Goal: Information Seeking & Learning: Find specific fact

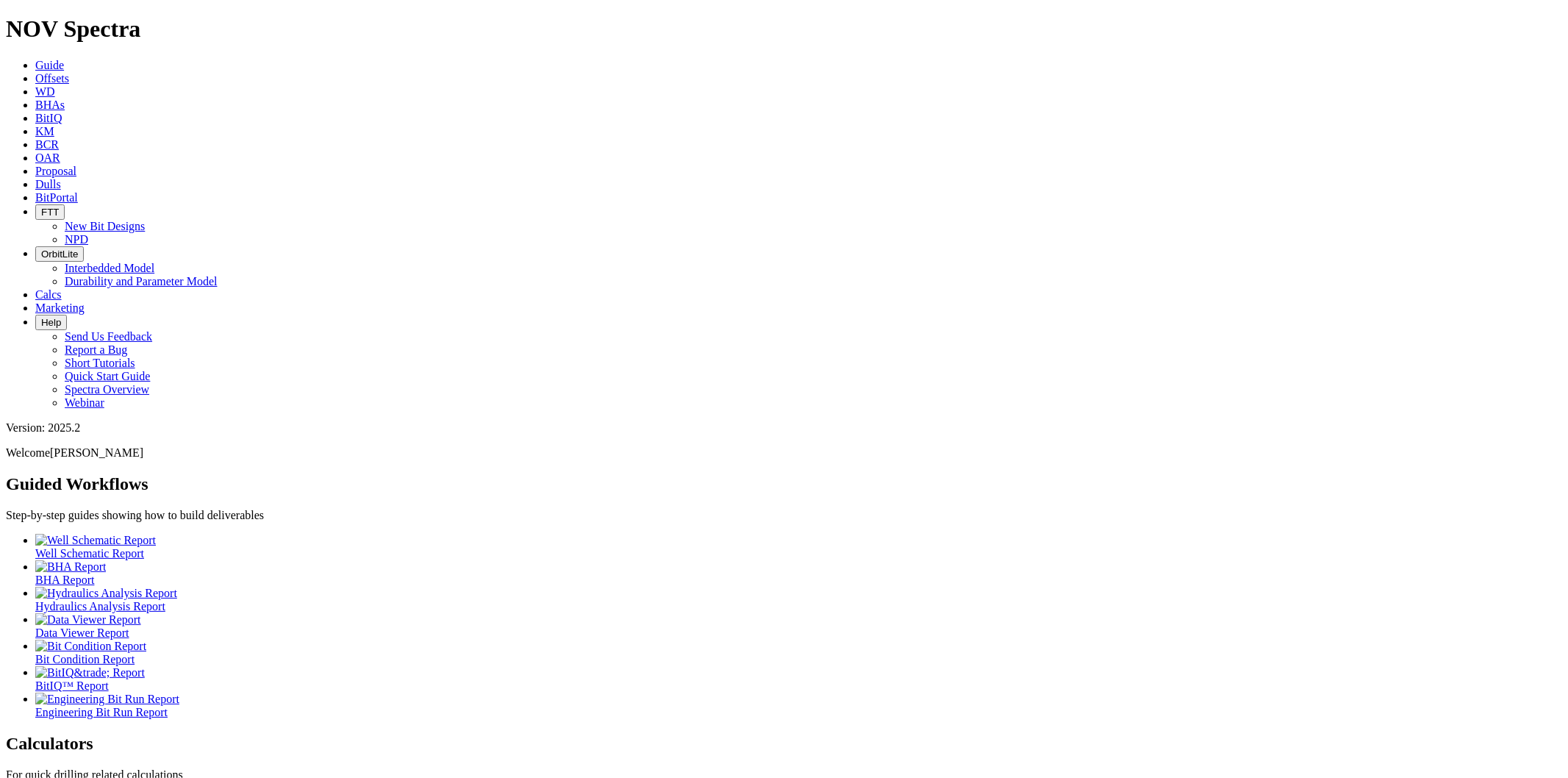
click at [35, 191] on icon at bounding box center [35, 197] width 0 height 13
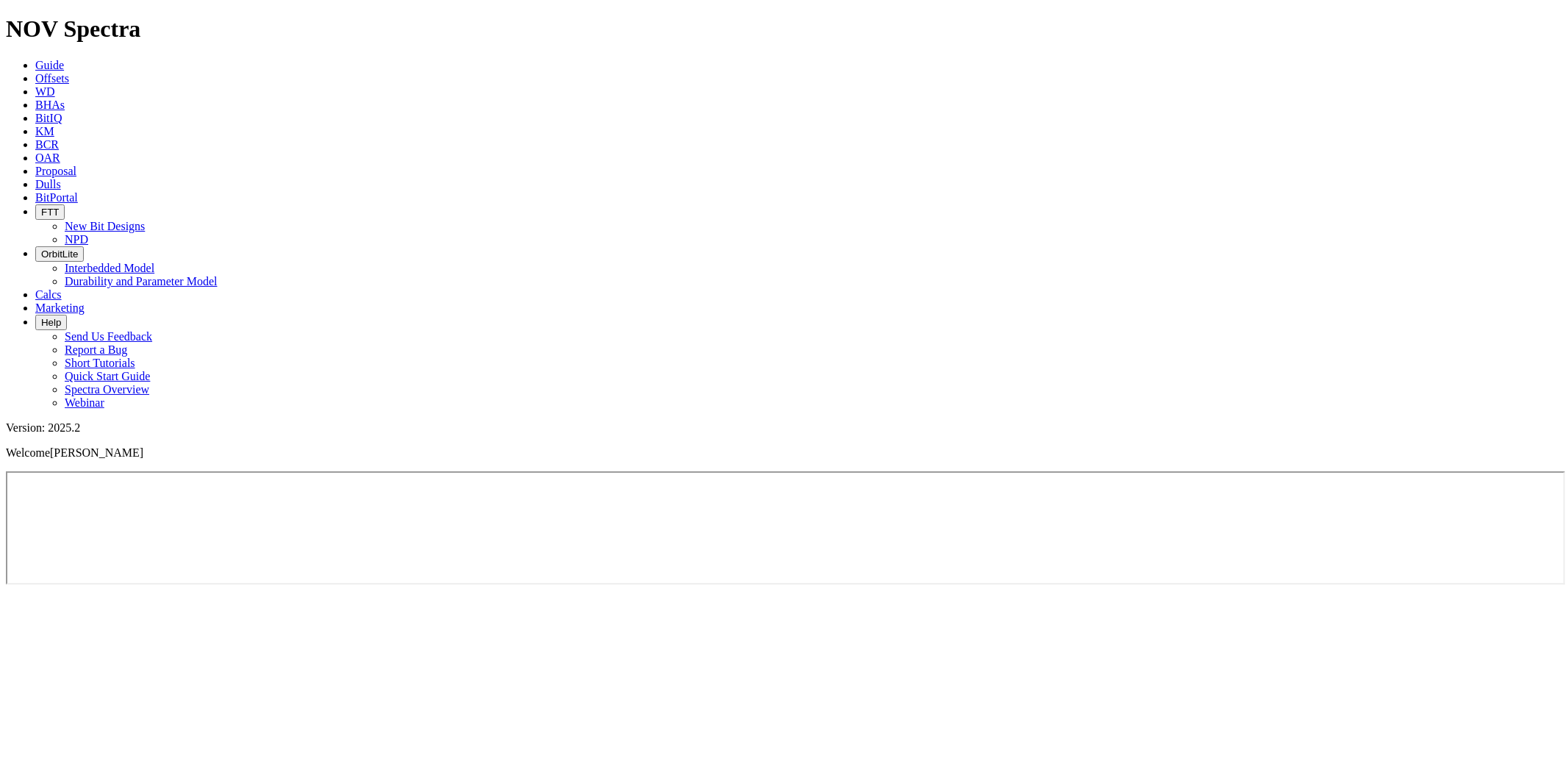
click at [85, 302] on span "Marketing" at bounding box center [59, 308] width 49 height 13
click at [55, 125] on link "KM" at bounding box center [44, 130] width 19 height 13
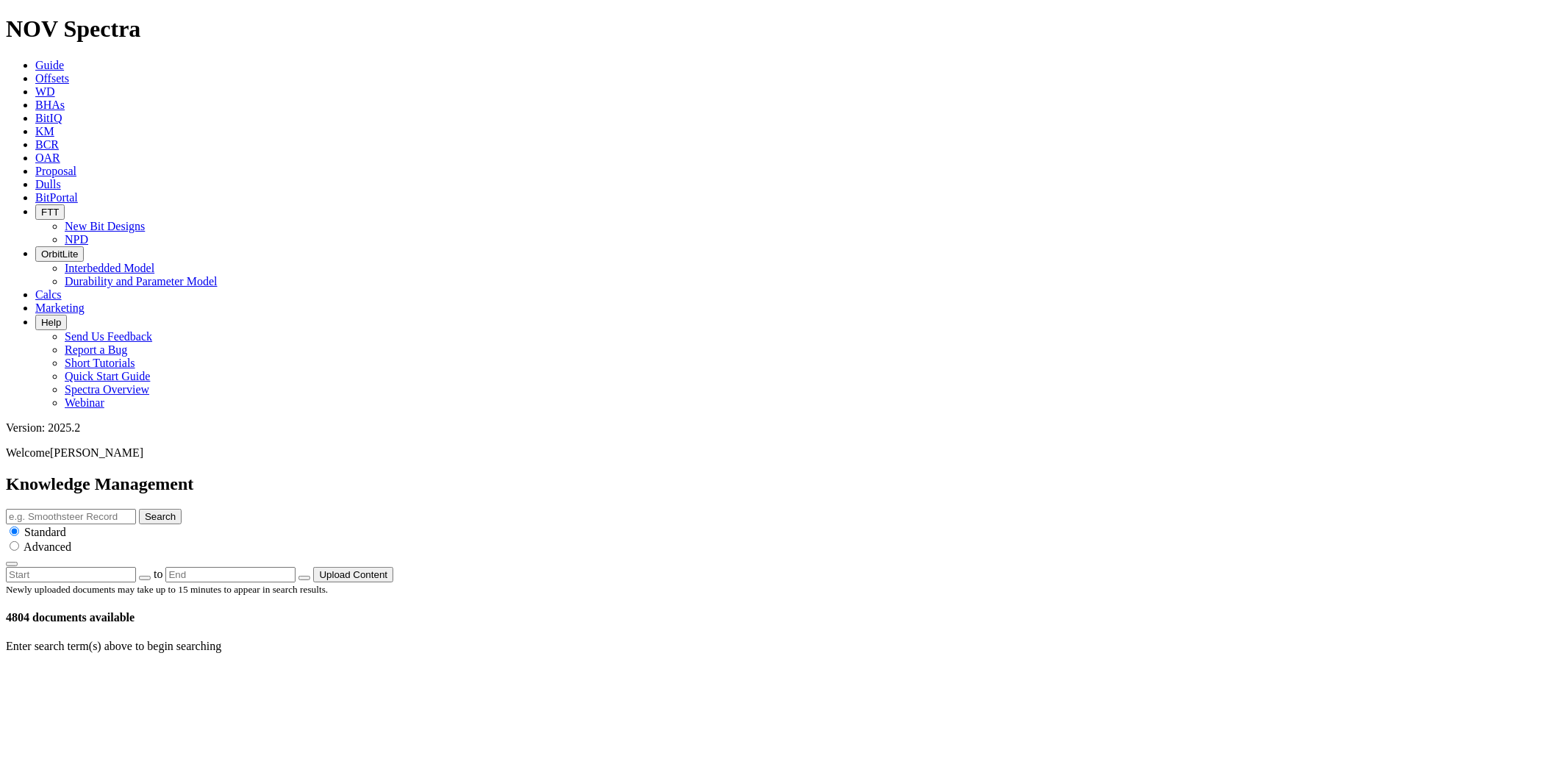
click at [136, 509] on input "text" at bounding box center [71, 516] width 131 height 15
type input "Pegasus"
click at [138, 509] on button "Search" at bounding box center [159, 516] width 43 height 15
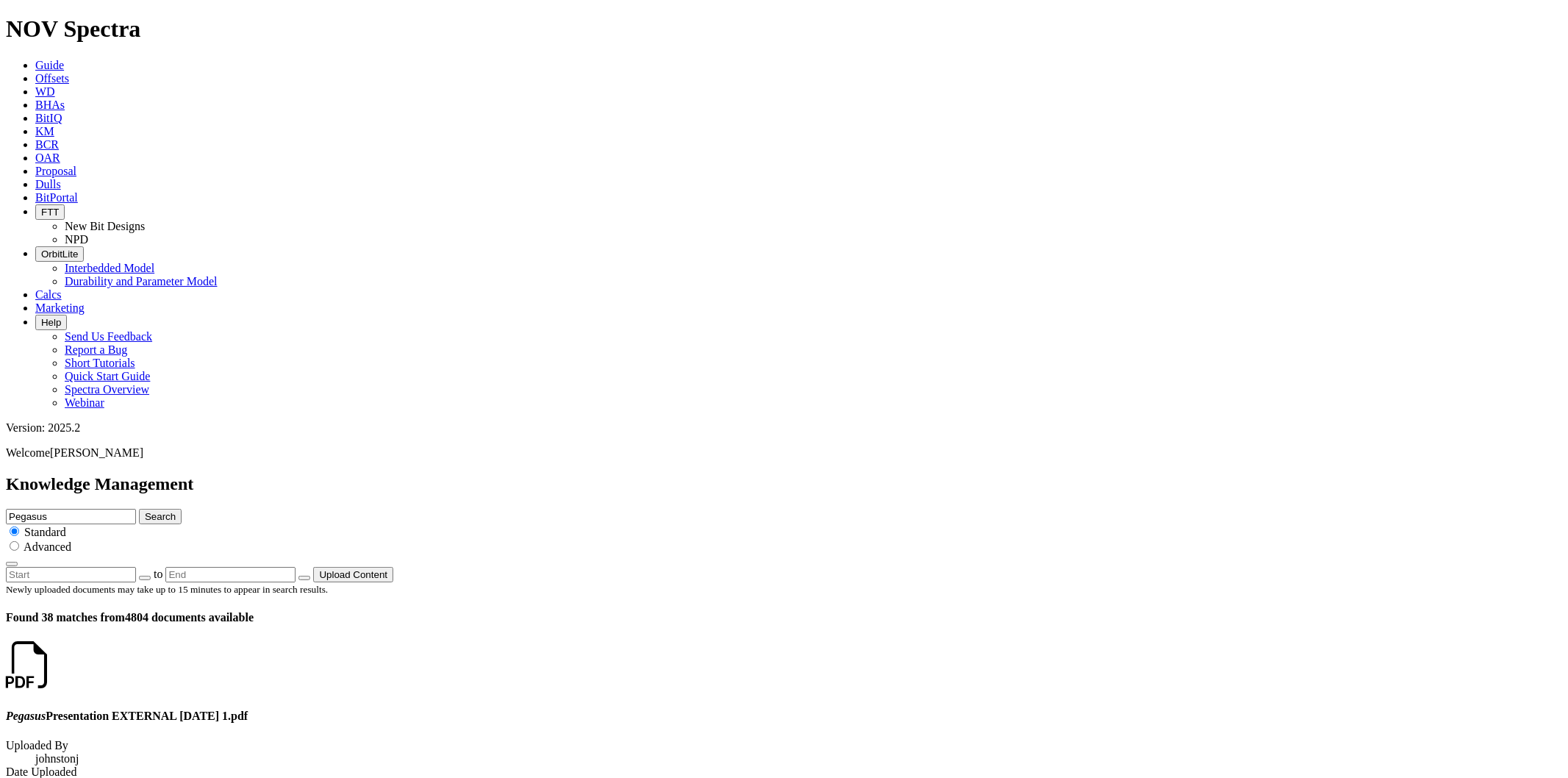
scroll to position [327, 0]
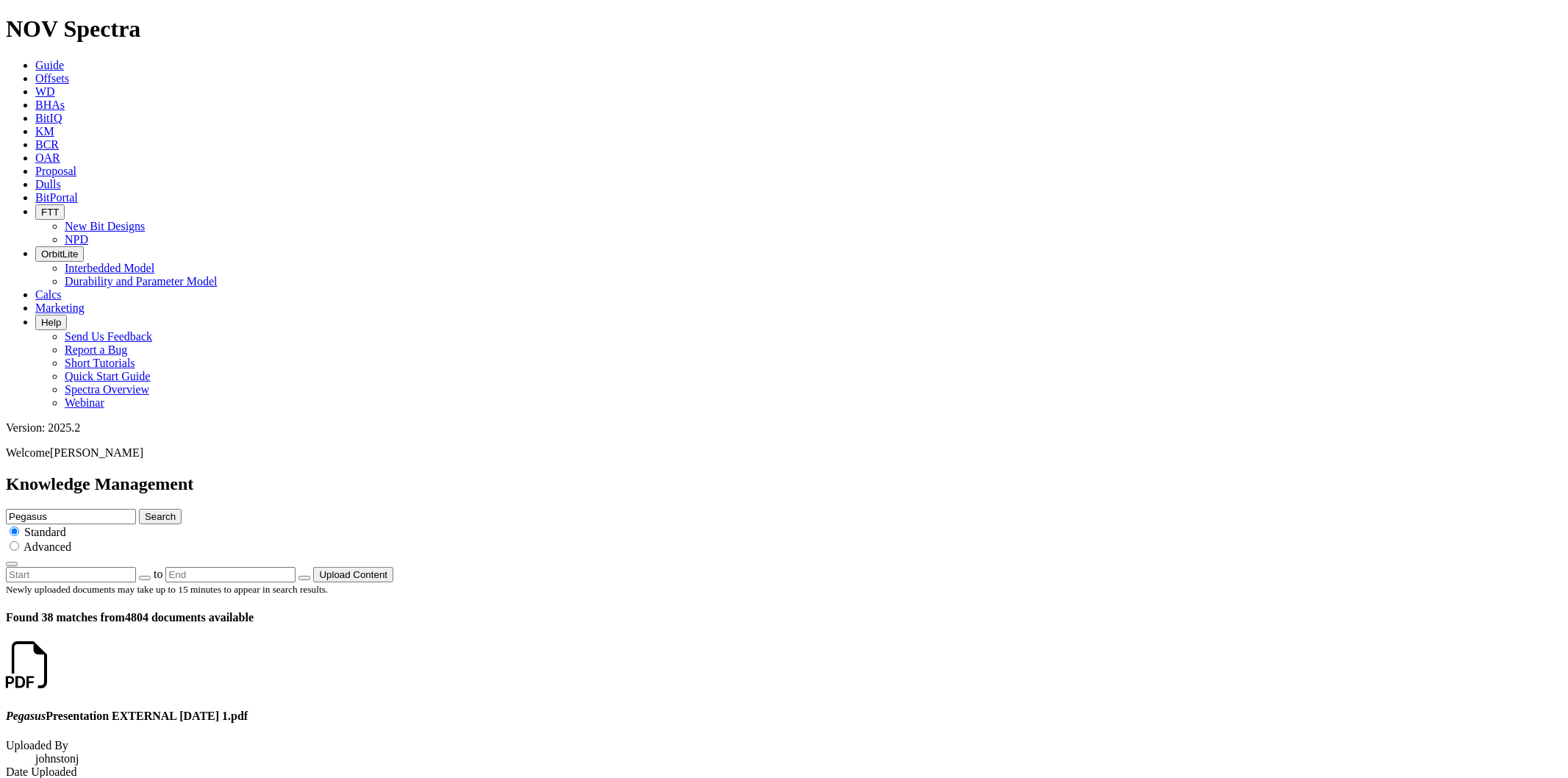
drag, startPoint x: 446, startPoint y: 228, endPoint x: 438, endPoint y: 214, distance: 16.1
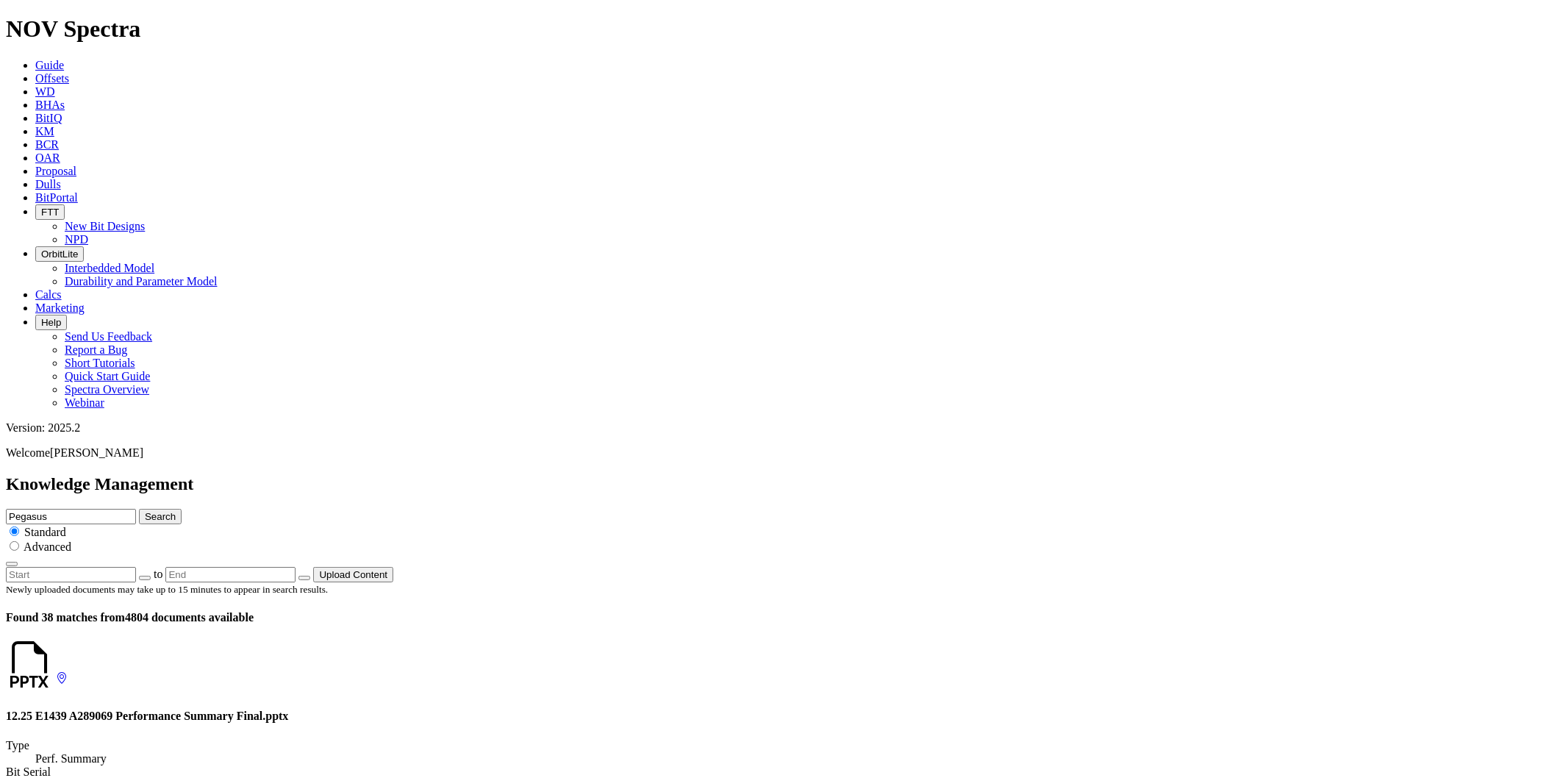
scroll to position [245, 0]
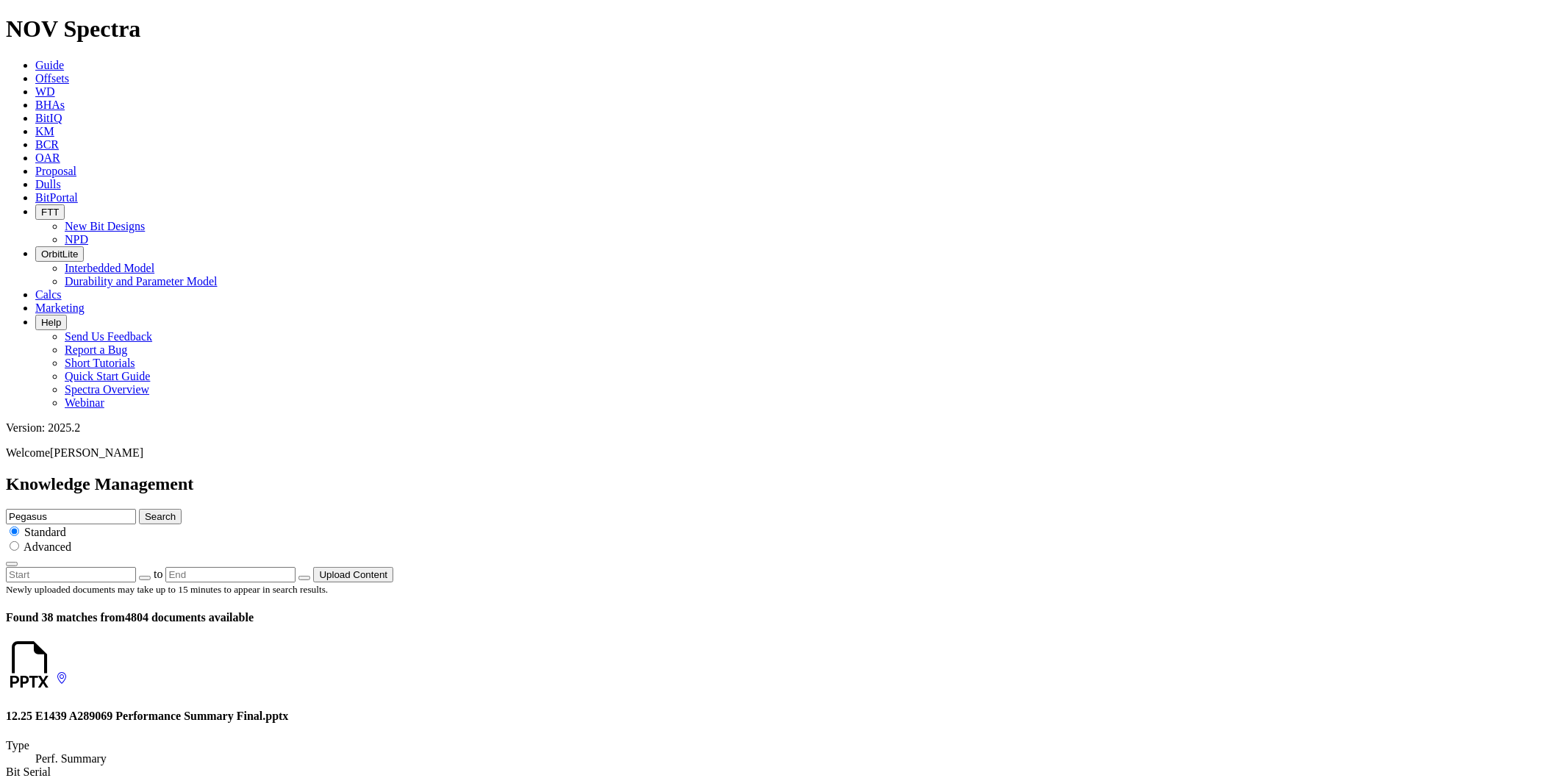
scroll to position [1968, 0]
click at [56, 671] on icon at bounding box center [56, 677] width 0 height 13
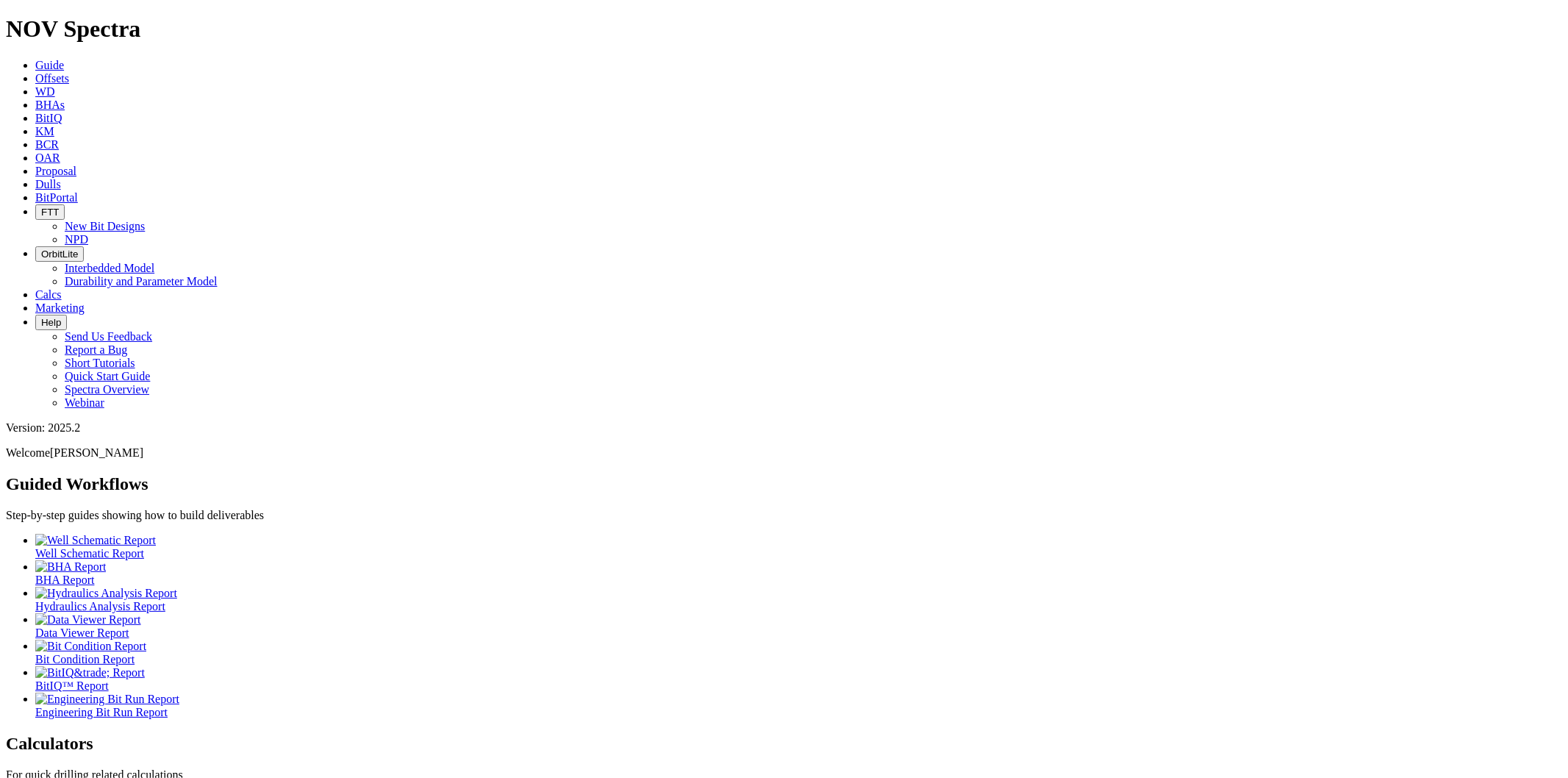
click at [35, 125] on icon at bounding box center [35, 130] width 0 height 13
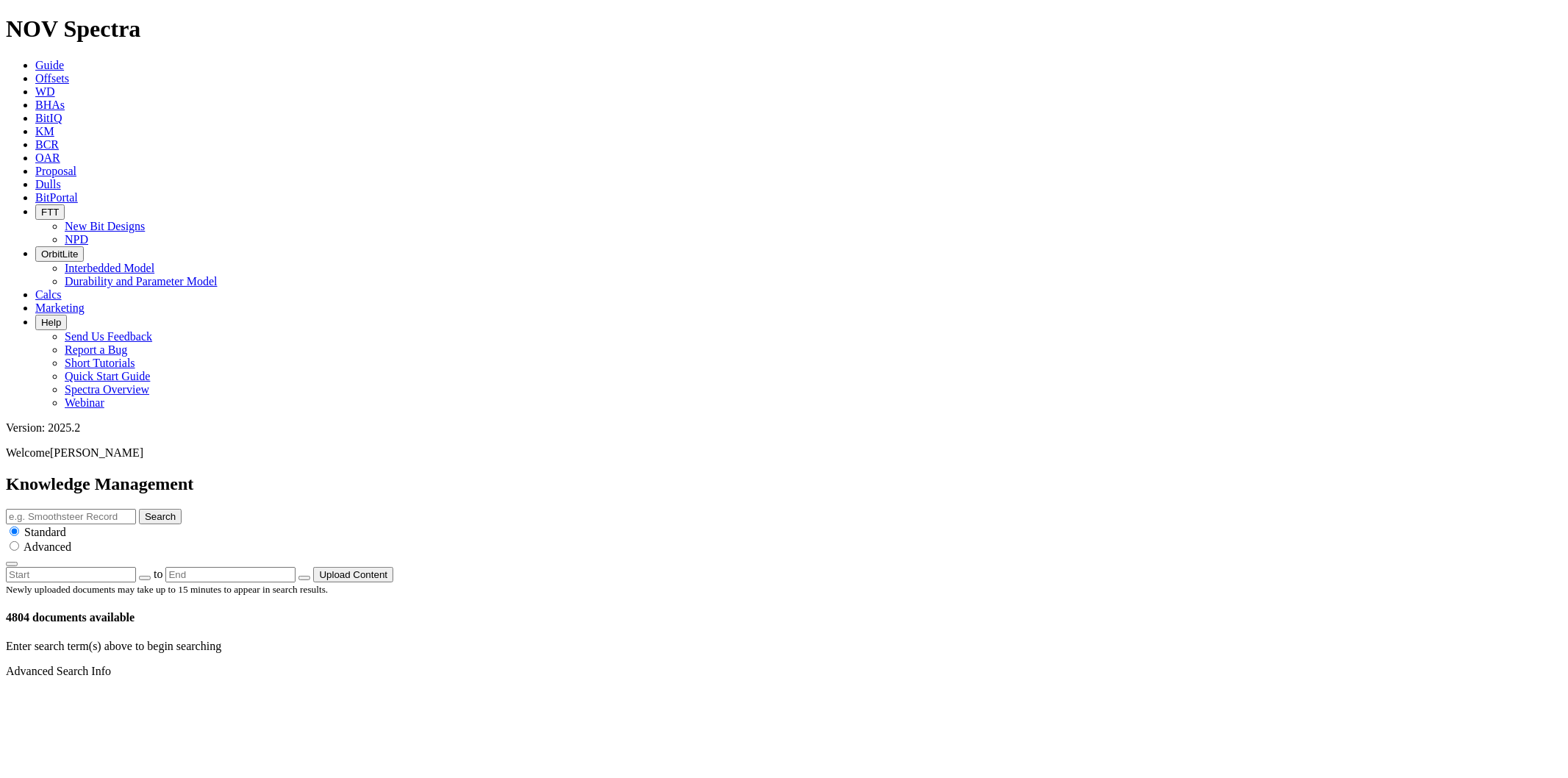
click at [72, 540] on span "Advanced" at bounding box center [48, 546] width 48 height 13
click at [19, 541] on input "radio" at bounding box center [15, 546] width 10 height 10
radio input "true"
click at [364, 640] on link "advanced search options" at bounding box center [306, 646] width 115 height 13
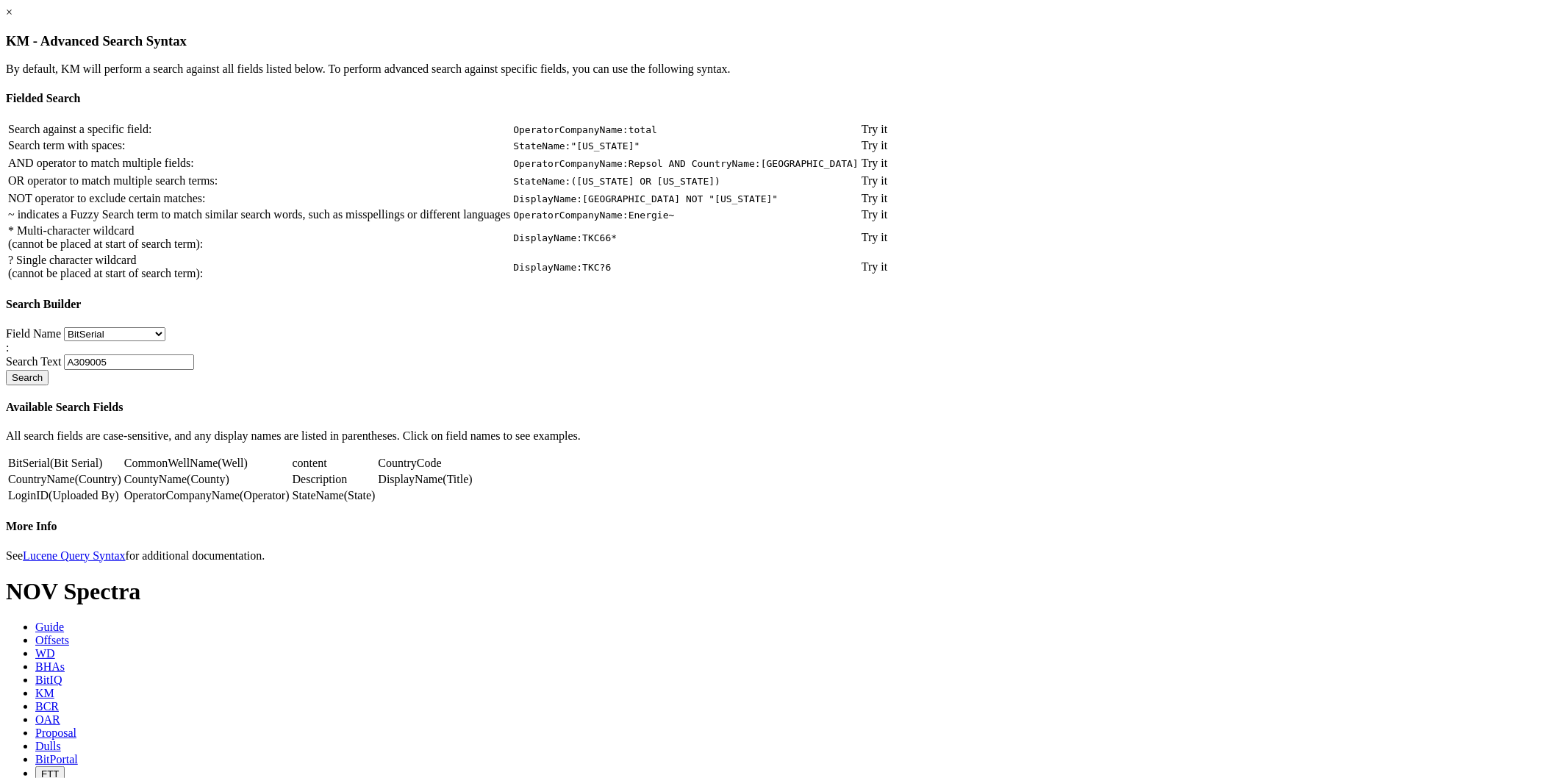
click at [165, 341] on select "BitSerial CommonWellName content CountryCode CountryName CountyName Description…" at bounding box center [115, 334] width 102 height 14
click at [554, 311] on h4 "Search Builder" at bounding box center [784, 304] width 1556 height 13
click at [13, 18] on link "×" at bounding box center [9, 12] width 7 height 13
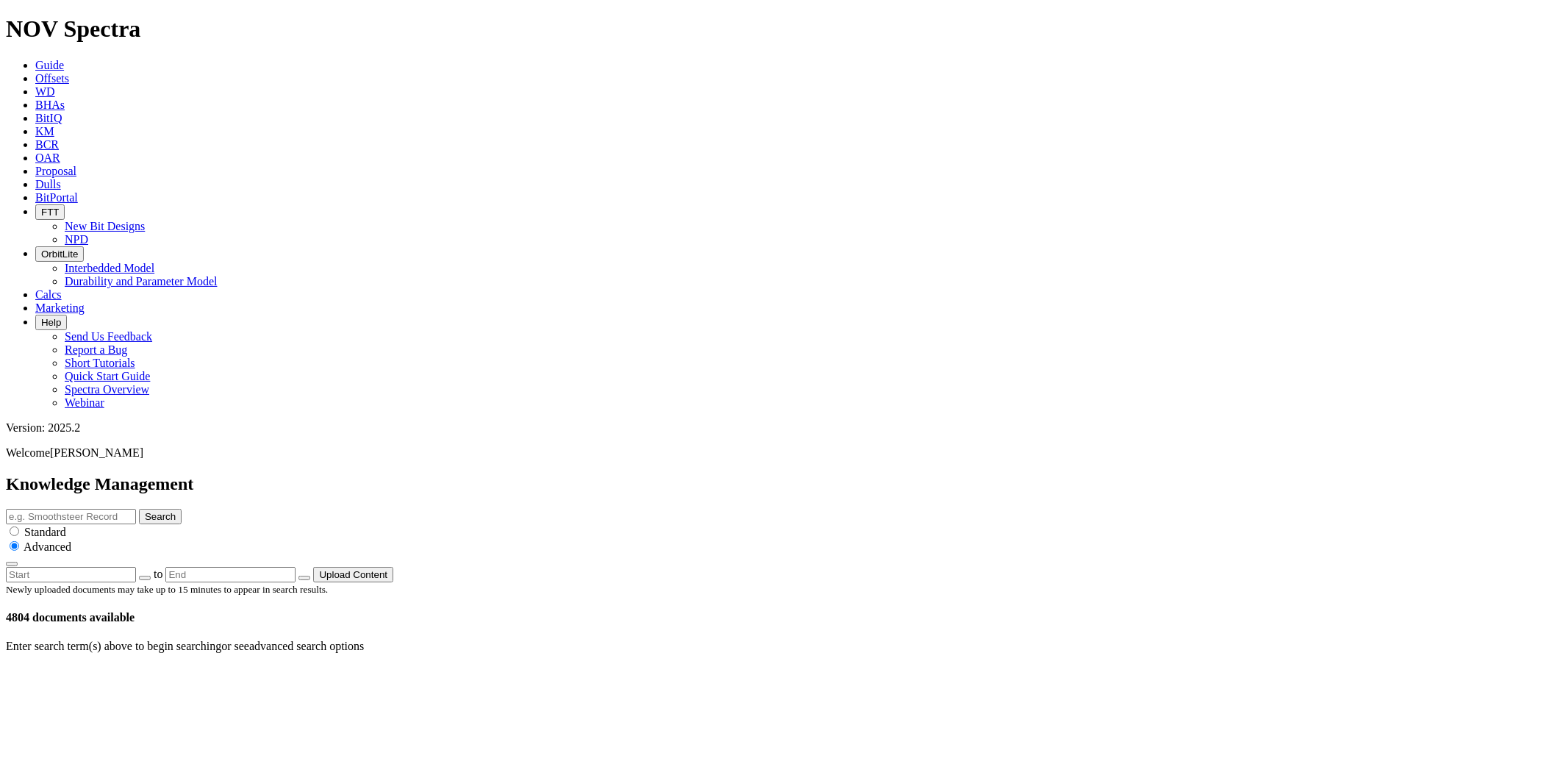
click at [66, 526] on span "Standard" at bounding box center [45, 532] width 42 height 13
click at [932, 524] on div "Standard" at bounding box center [784, 531] width 1556 height 15
click at [19, 526] on input "radio" at bounding box center [15, 531] width 10 height 10
radio input "true"
radio input "false"
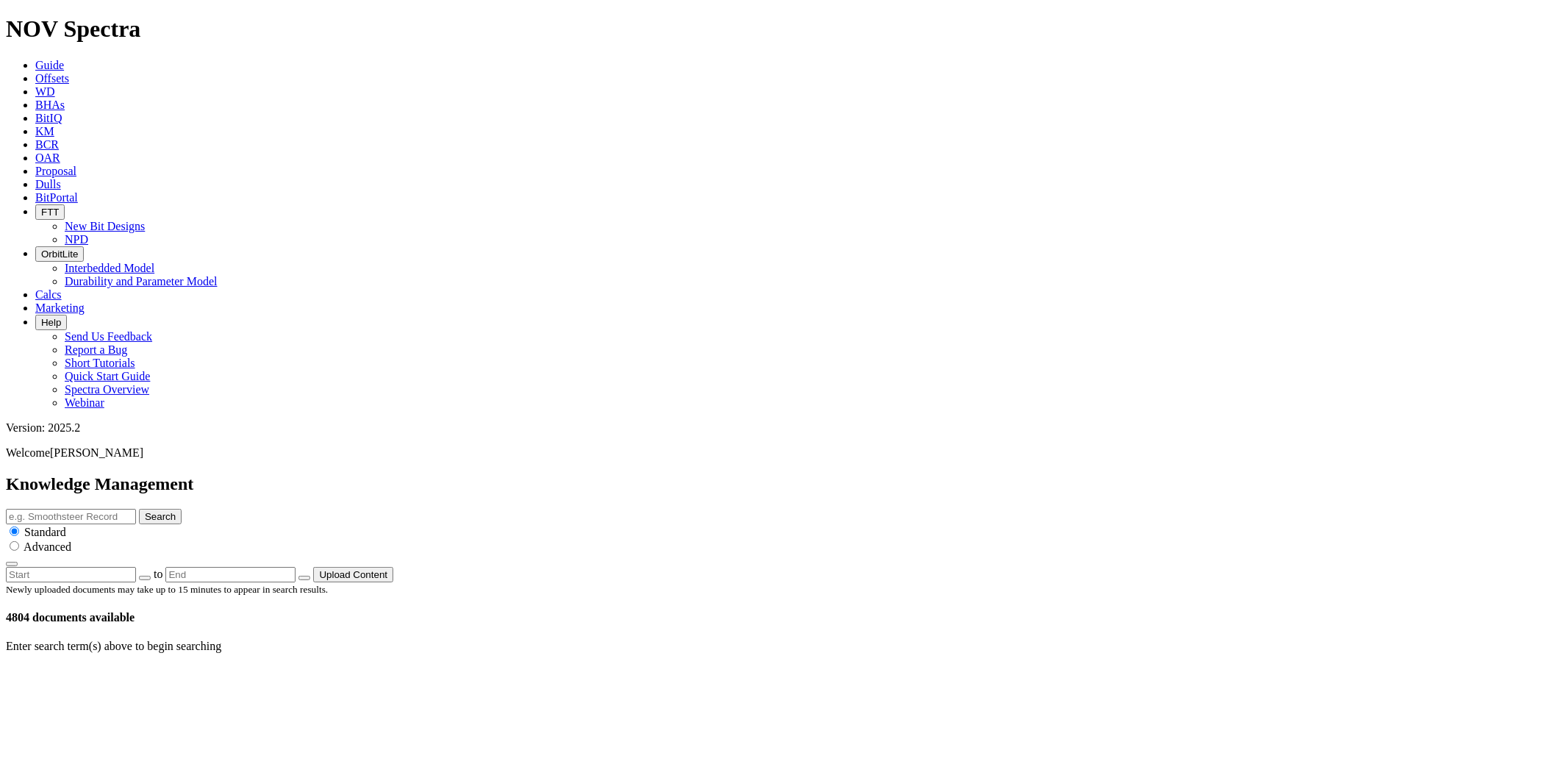
click at [136, 509] on input "text" at bounding box center [71, 516] width 131 height 15
type input "p"
type input ""Pegasus" Performance Summary"
click at [136, 567] on input "text" at bounding box center [71, 574] width 131 height 15
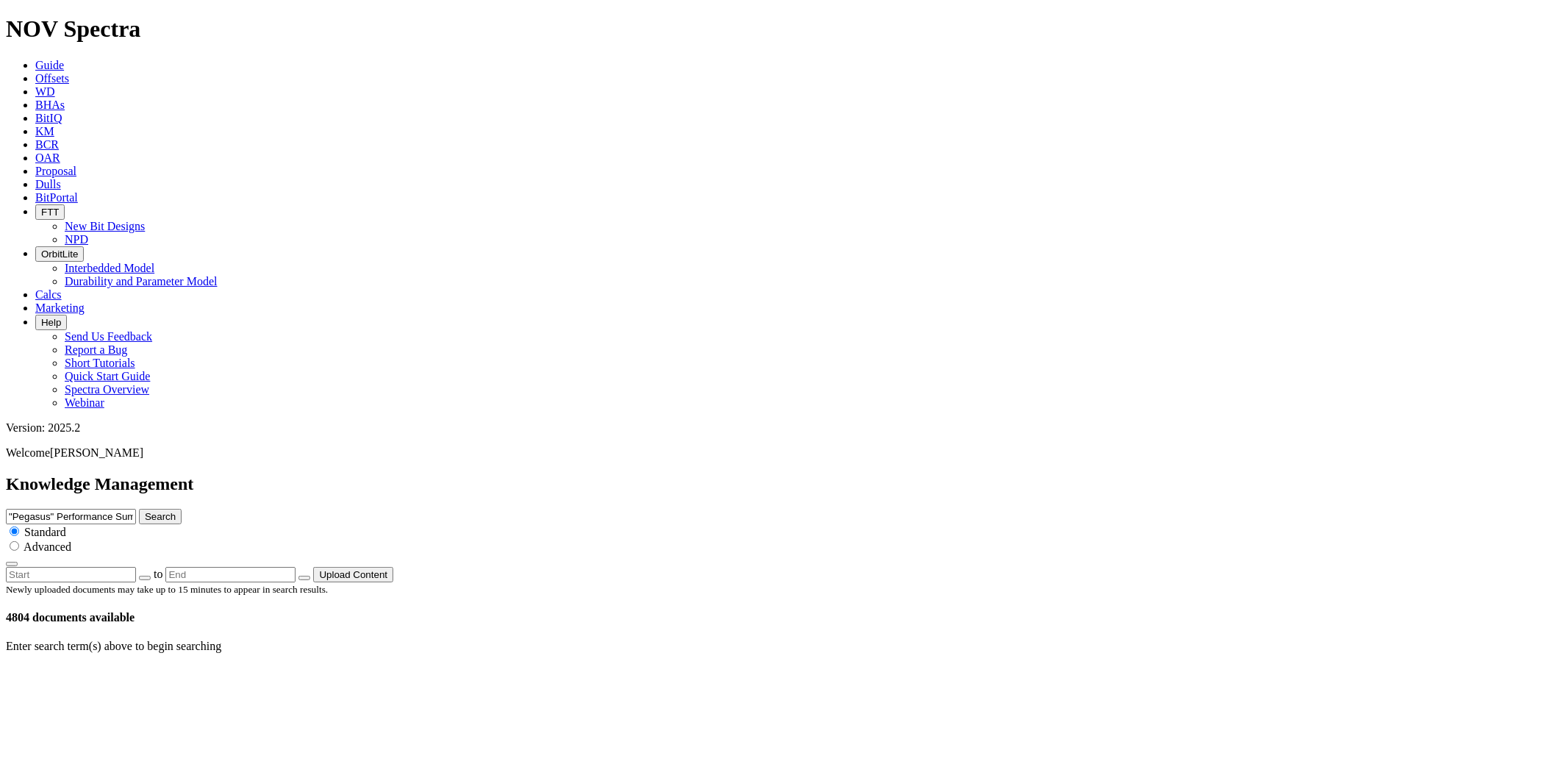
click at [181, 509] on button "Search" at bounding box center [159, 516] width 43 height 15
drag, startPoint x: 849, startPoint y: 79, endPoint x: 1127, endPoint y: 74, distance: 278.0
click at [136, 509] on input ""Pegasus" Performance Summary" at bounding box center [71, 516] width 131 height 15
type input ""Pegasus""
click at [181, 509] on button "Search" at bounding box center [159, 516] width 43 height 15
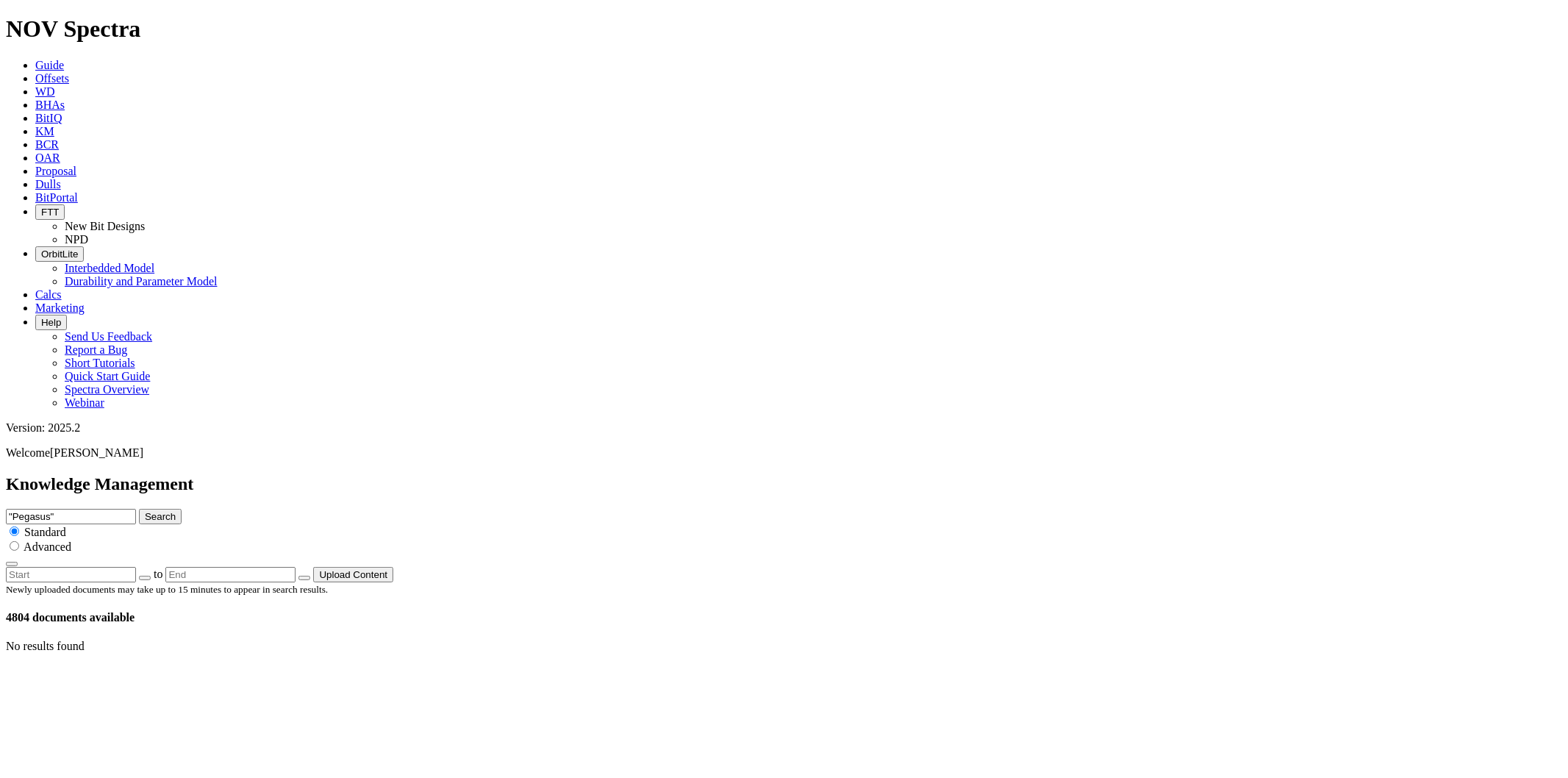
click at [136, 509] on input ""Pegasus"" at bounding box center [71, 516] width 131 height 15
drag, startPoint x: 863, startPoint y: 78, endPoint x: 768, endPoint y: 83, distance: 95.1
click at [768, 474] on div "Knowledge Management "Pegasus" Search Standard Advanced to Upload Content" at bounding box center [784, 528] width 1556 height 108
click at [136, 509] on input ""Pegasus"" at bounding box center [71, 516] width 131 height 15
drag, startPoint x: 799, startPoint y: 77, endPoint x: 781, endPoint y: 78, distance: 18.0
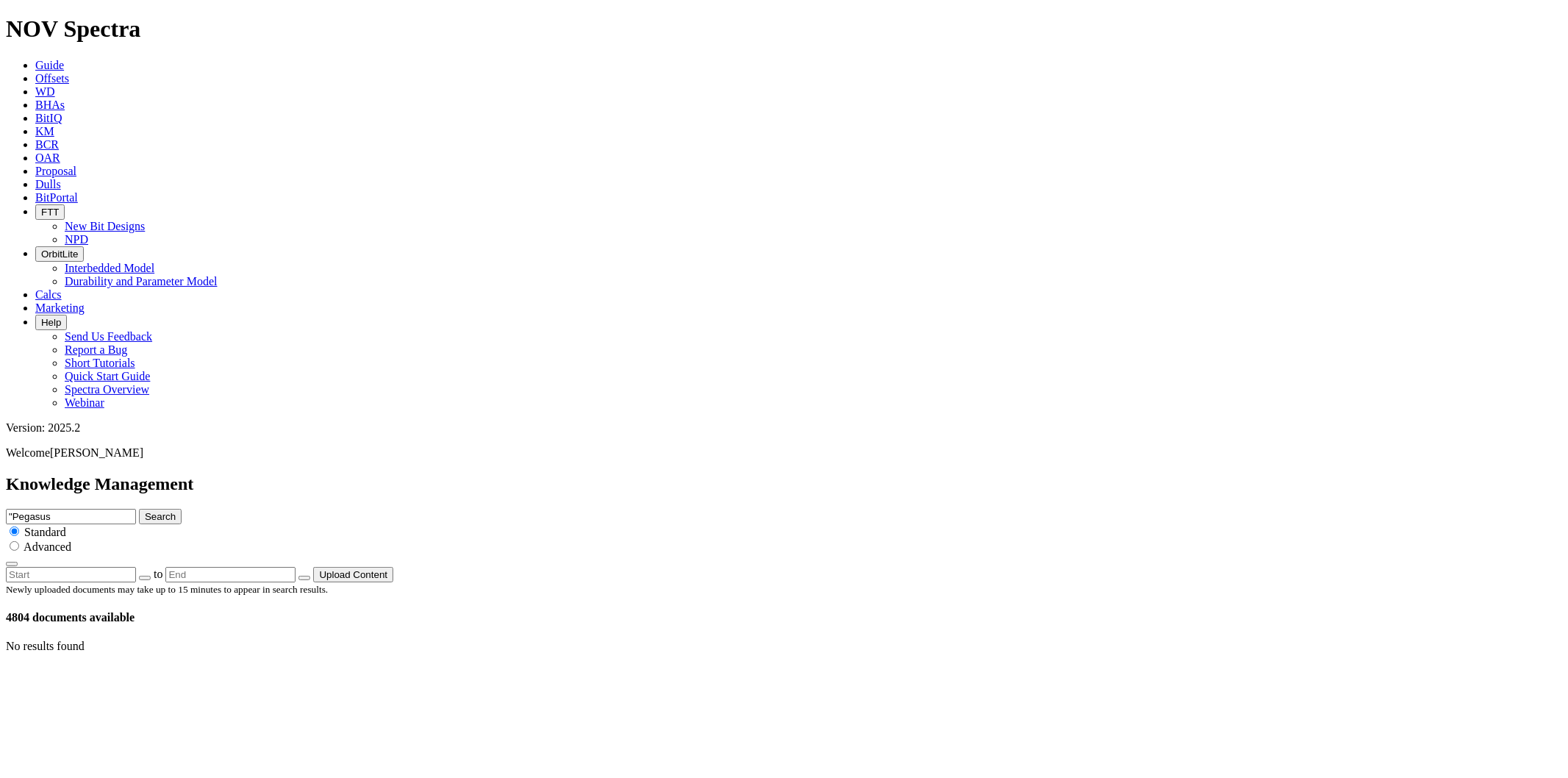
click at [781, 474] on div "Knowledge Management "Pegasus Search Standard Advanced to Upload Content" at bounding box center [784, 528] width 1556 height 108
click at [136, 509] on input "Pegasus" at bounding box center [71, 516] width 131 height 15
type input "Pegasus Summary"
click at [138, 509] on button "Search" at bounding box center [159, 516] width 43 height 15
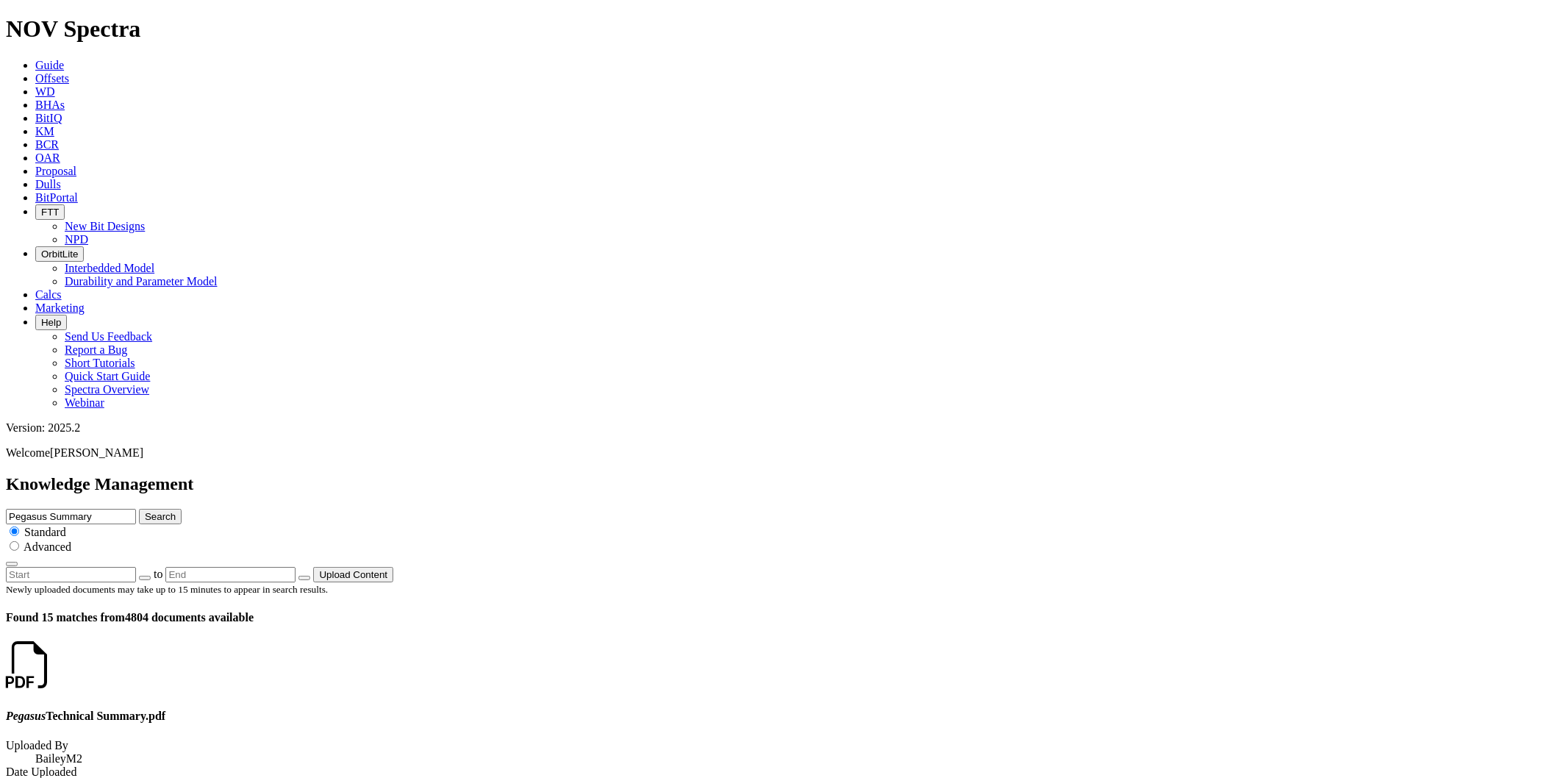
click at [72, 540] on span "Advanced" at bounding box center [48, 546] width 48 height 13
click at [19, 541] on input "radio" at bounding box center [15, 546] width 10 height 10
radio input "true"
radio input "false"
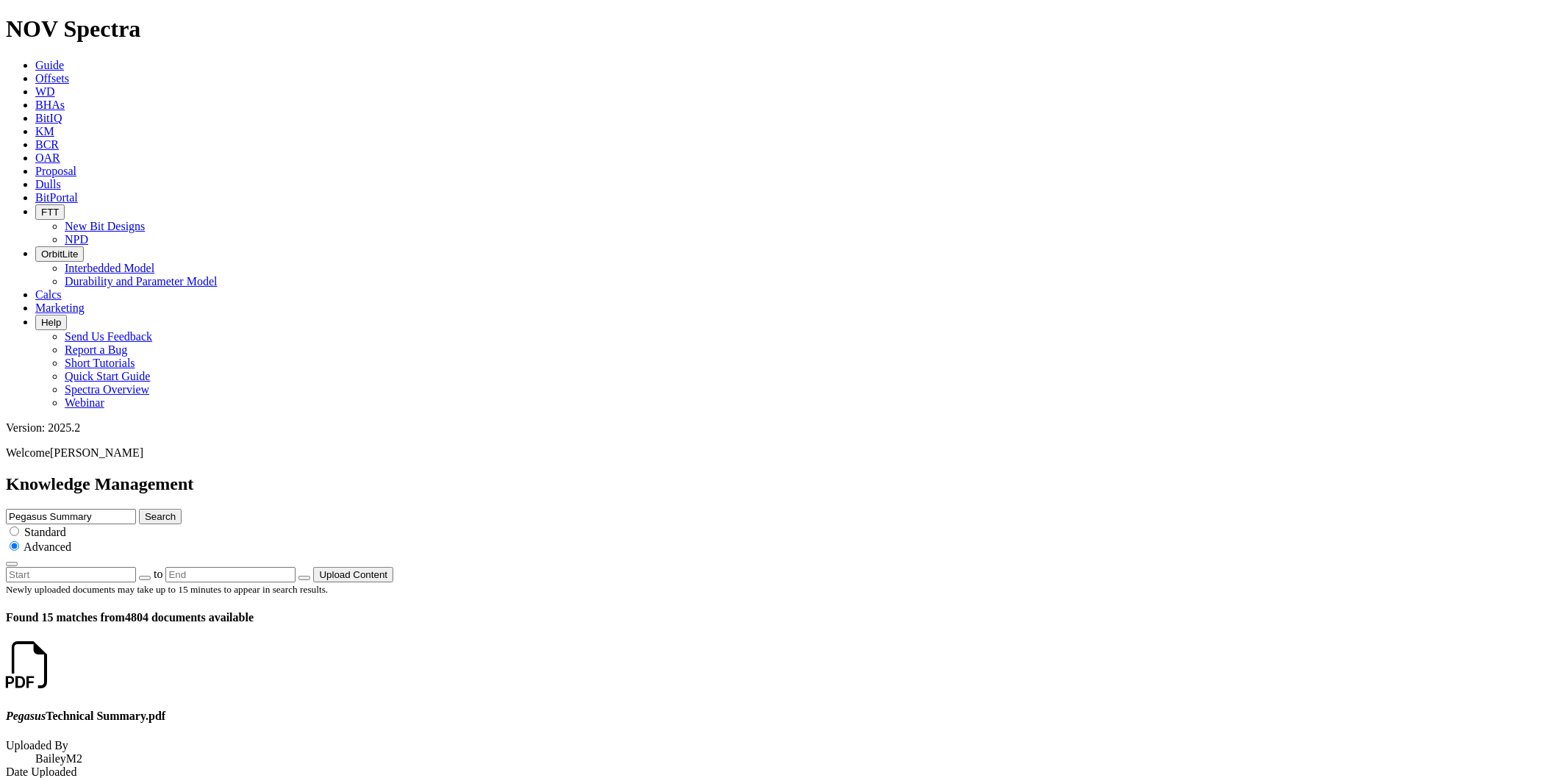
drag, startPoint x: 1560, startPoint y: 685, endPoint x: 1561, endPoint y: 716, distance: 31.0
